Goal: Navigation & Orientation: Find specific page/section

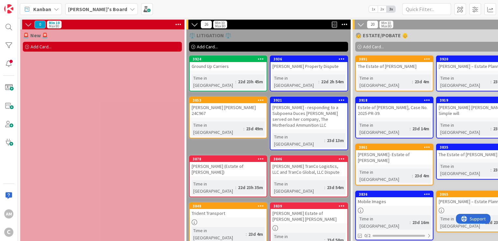
click at [104, 11] on div "Amber's Board" at bounding box center [101, 9] width 73 height 12
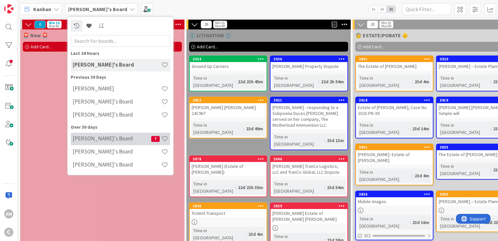
click at [100, 136] on h4 "Mark's Board" at bounding box center [112, 138] width 79 height 7
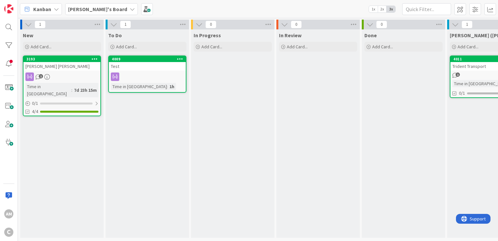
click at [86, 12] on span "Mark's Board" at bounding box center [97, 9] width 59 height 8
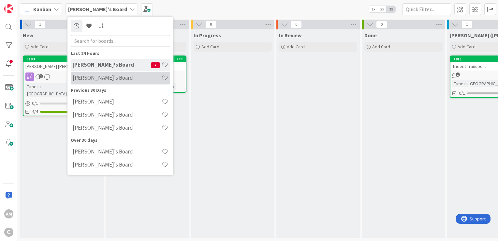
click at [92, 75] on h4 "Amber's Board" at bounding box center [117, 78] width 89 height 7
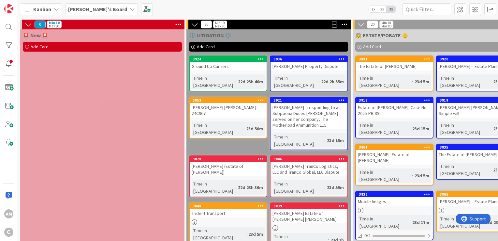
click at [49, 12] on span "Kanban" at bounding box center [42, 9] width 18 height 8
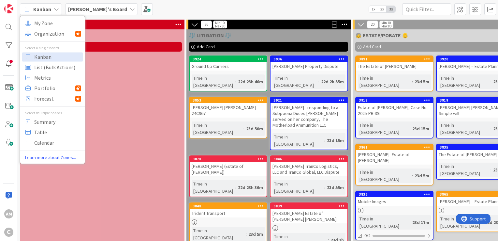
click at [49, 12] on span "Kanban" at bounding box center [42, 9] width 18 height 8
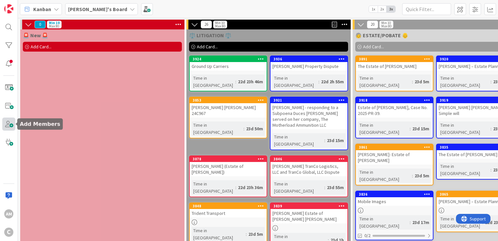
click at [6, 128] on span at bounding box center [8, 123] width 13 height 13
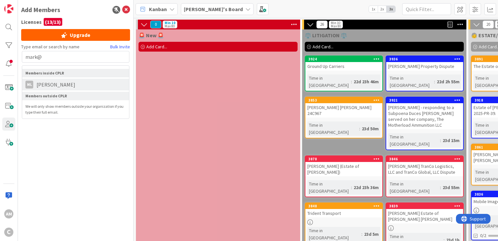
type input "mark@"
click at [72, 84] on li "ML Mark Litchford" at bounding box center [75, 85] width 107 height 12
